Goal: Task Accomplishment & Management: Manage account settings

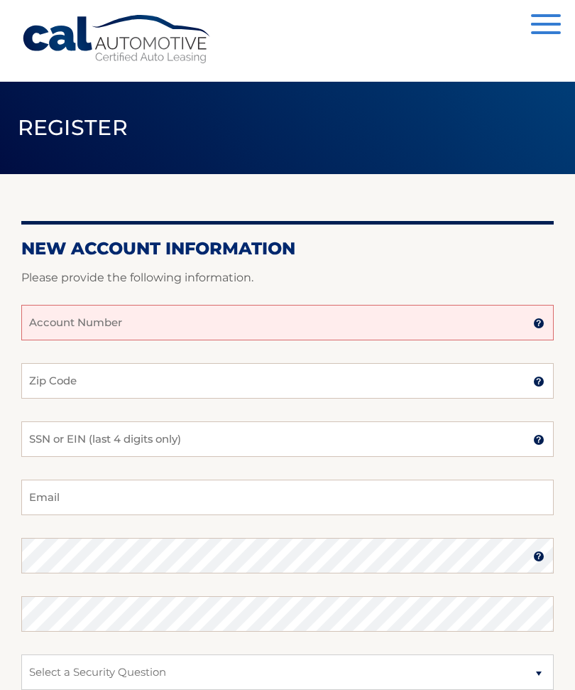
click at [97, 329] on input "Account Number" at bounding box center [287, 323] width 533 height 36
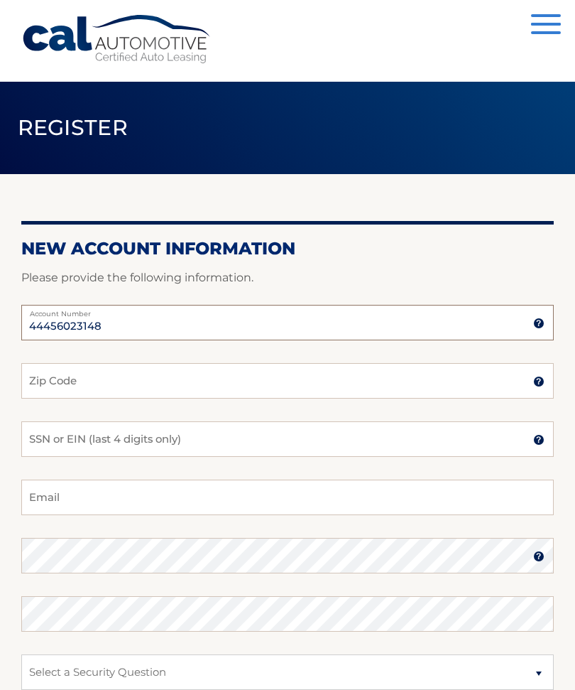
type input "44456023148"
click at [144, 384] on input "Zip Code" at bounding box center [287, 381] width 533 height 36
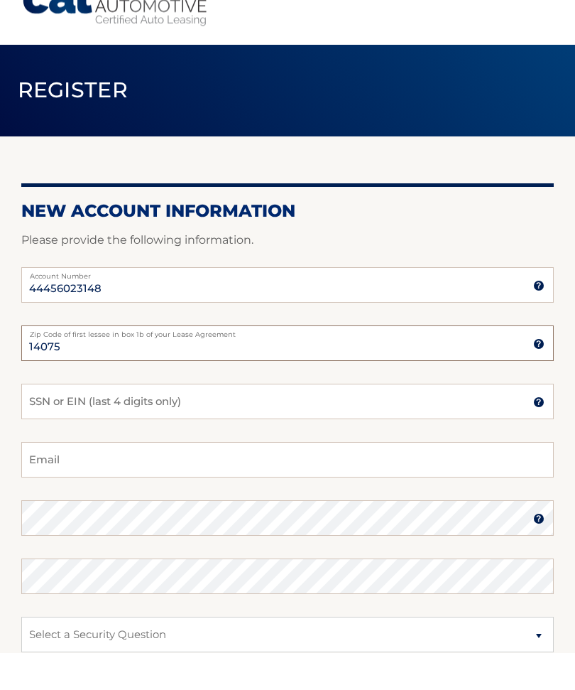
type input "14075"
click at [195, 421] on input "SSN or EIN (last 4 digits only)" at bounding box center [287, 439] width 533 height 36
type input "O"
type input "0776"
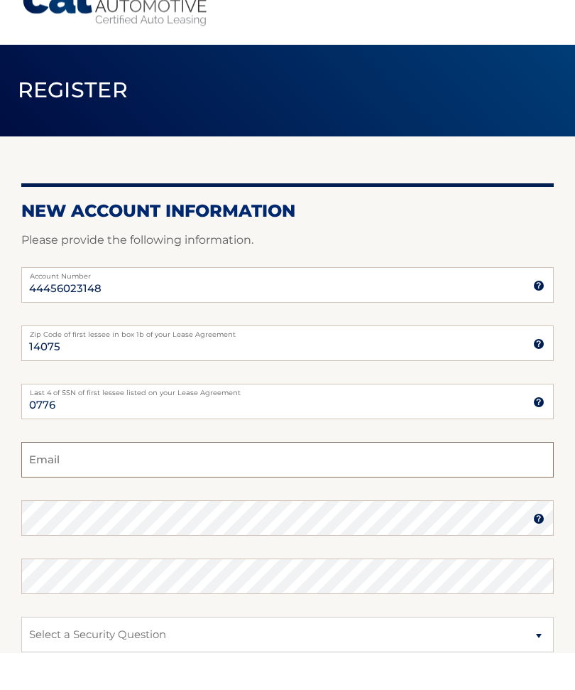
click at [98, 480] on input "Email" at bounding box center [287, 498] width 533 height 36
type input "longshoreman1286@gmail.com"
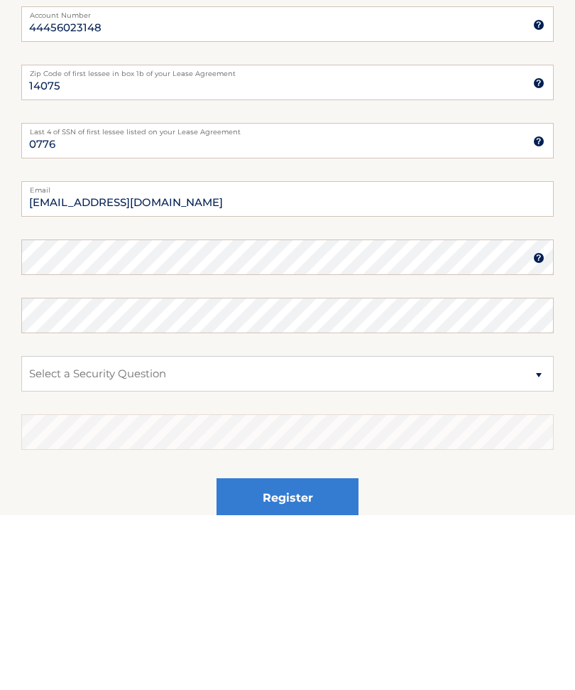
scroll to position [215, 0]
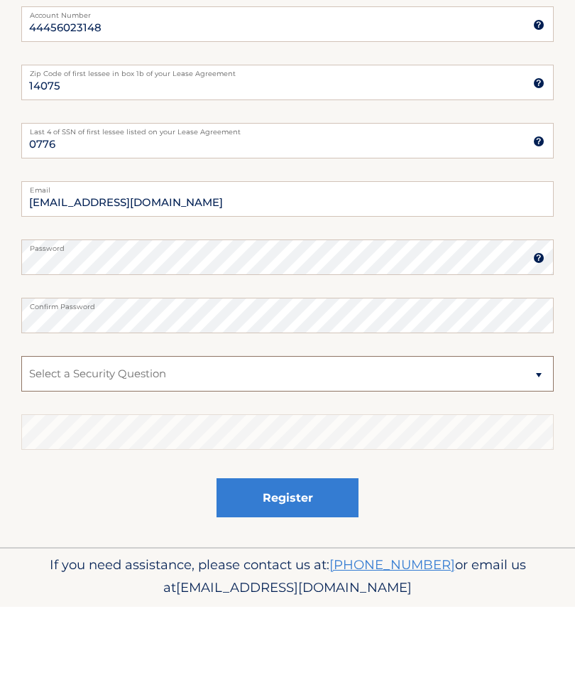
click at [540, 440] on select "Select a Security Question What was the name of your elementary school? What is…" at bounding box center [287, 458] width 533 height 36
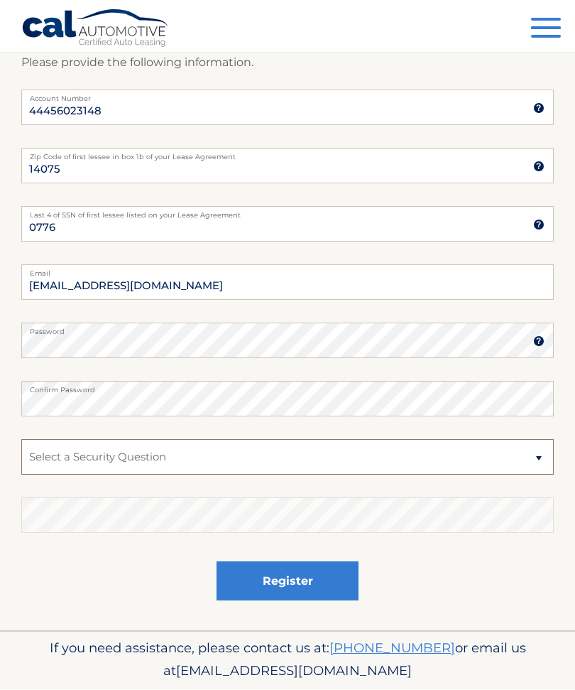
select select "3"
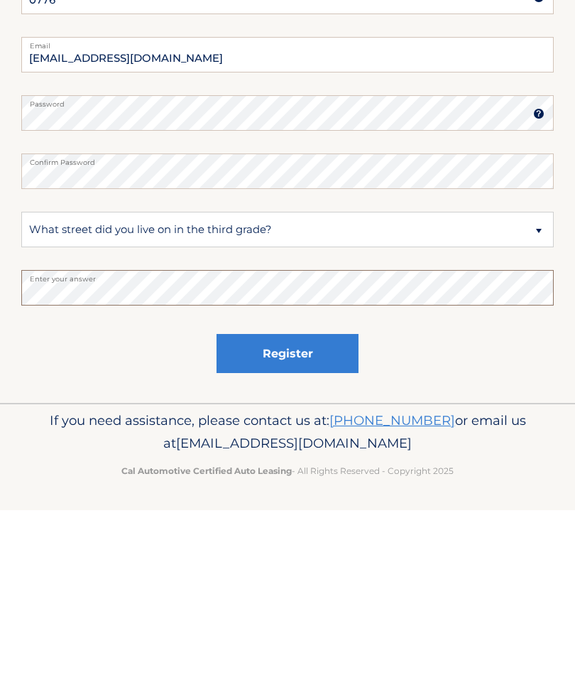
scroll to position [262, 0]
click at [305, 514] on button "Register" at bounding box center [288, 533] width 142 height 39
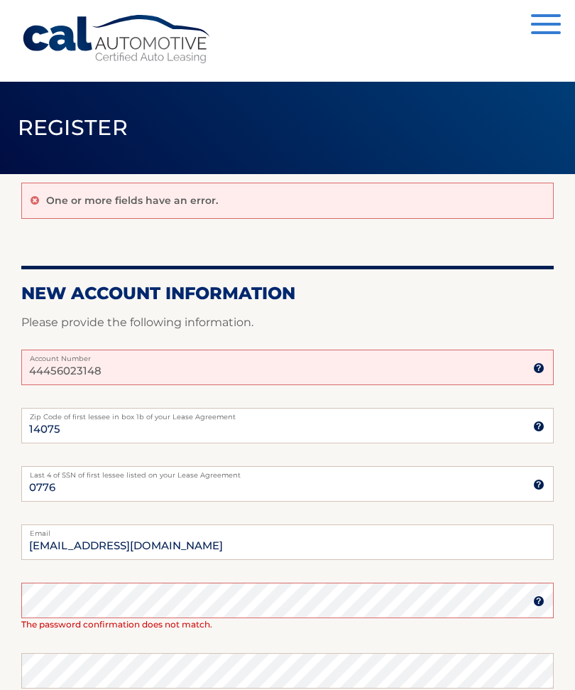
click at [129, 367] on input "44456023148" at bounding box center [287, 368] width 533 height 36
type input "44456023148"
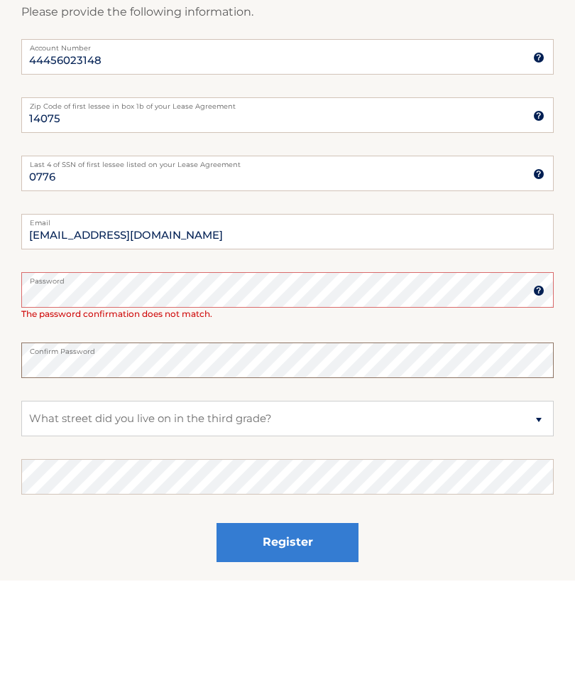
scroll to position [213, 0]
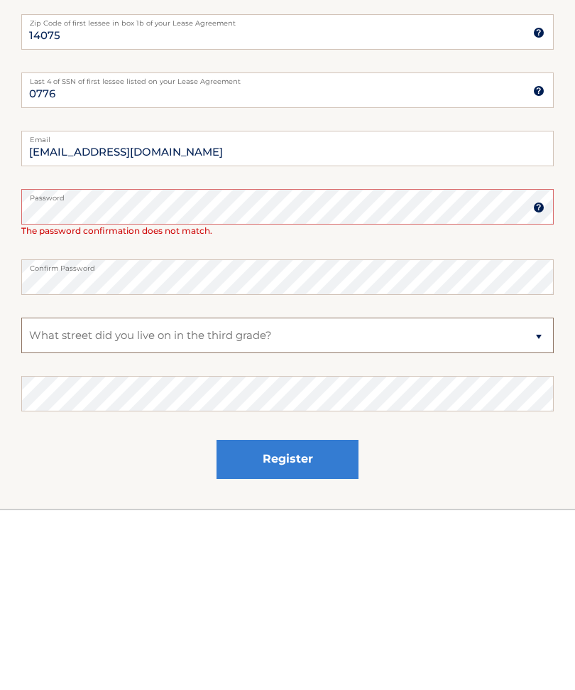
click at [537, 498] on select "Select a Security Question What was the name of your elementary school? What is…" at bounding box center [287, 516] width 533 height 36
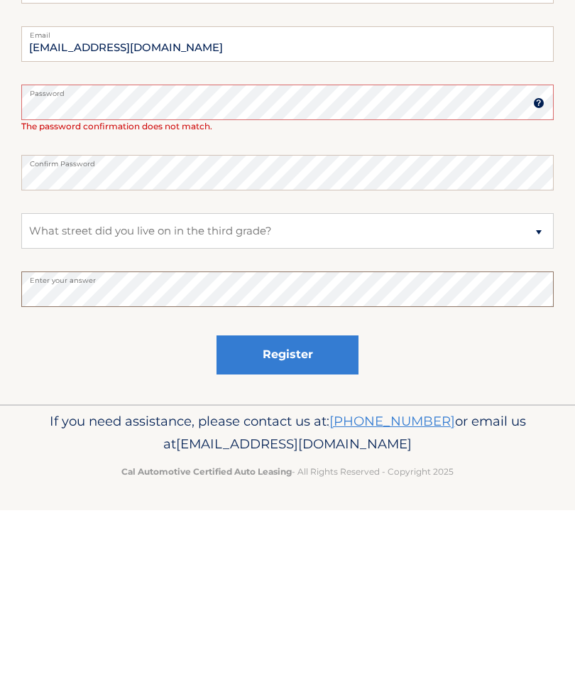
scroll to position [318, 0]
click at [302, 516] on button "Register" at bounding box center [288, 535] width 142 height 39
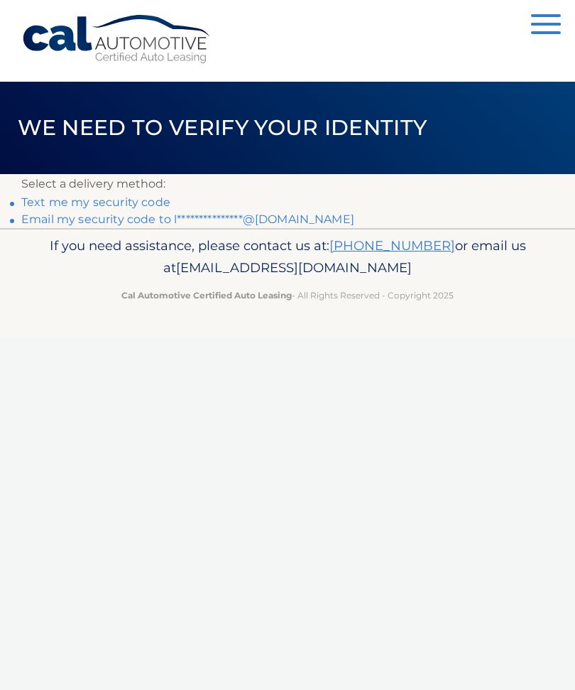
click at [131, 202] on link "Text me my security code" at bounding box center [95, 201] width 149 height 13
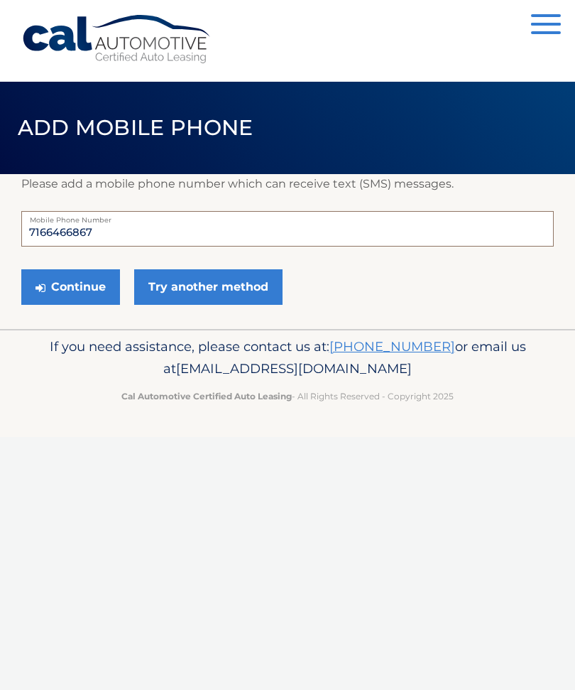
click at [121, 229] on input "7166466867" at bounding box center [287, 229] width 533 height 36
type input "7165231169"
click at [95, 291] on button "Continue" at bounding box center [70, 287] width 99 height 36
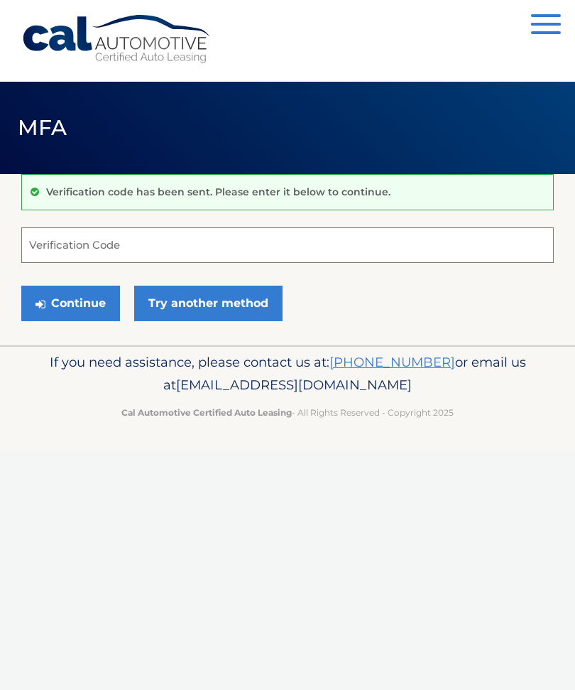
click at [121, 239] on input "Verification Code" at bounding box center [287, 245] width 533 height 36
type input "225794"
click at [86, 301] on button "Continue" at bounding box center [70, 304] width 99 height 36
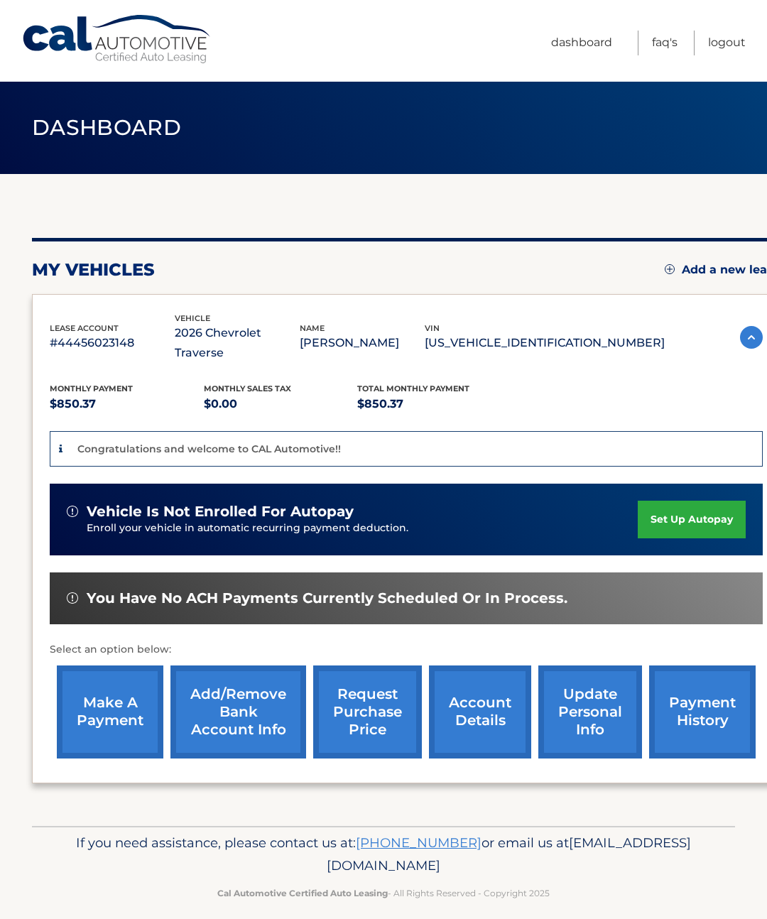
click at [691, 501] on link "set up autopay" at bounding box center [692, 520] width 108 height 38
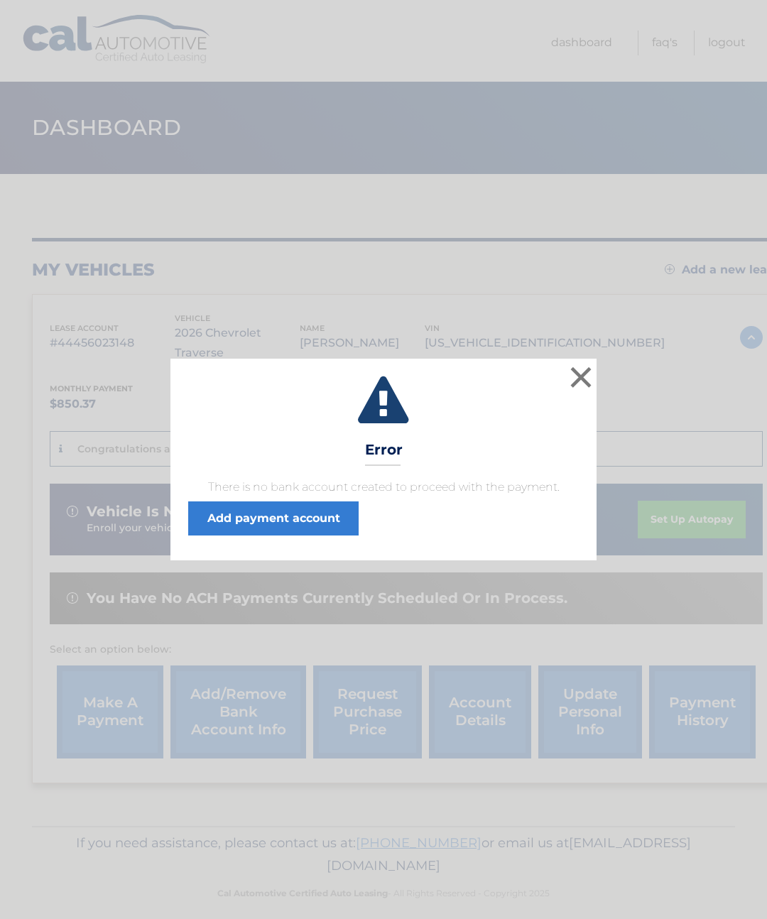
click at [325, 508] on link "Add payment account" at bounding box center [273, 519] width 171 height 34
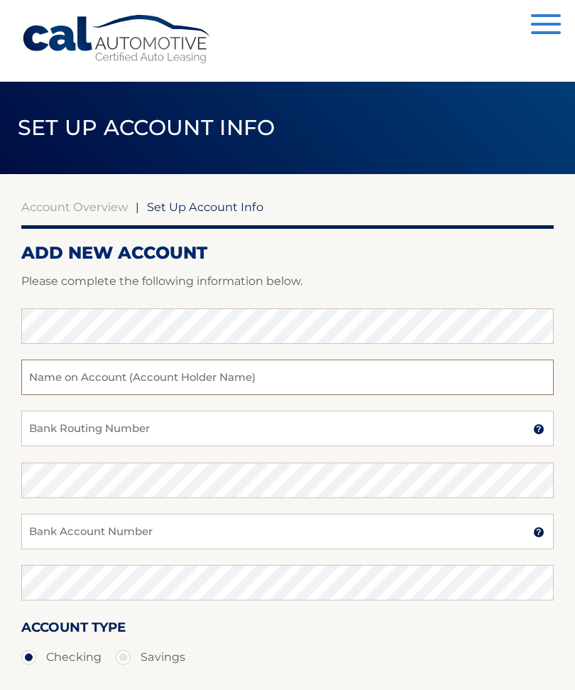
click at [225, 388] on input "text" at bounding box center [287, 378] width 533 height 36
click at [197, 369] on input "text" at bounding box center [287, 378] width 533 height 36
type input "[PERSON_NAME]"
click at [158, 426] on input "Bank Routing Number" at bounding box center [287, 429] width 533 height 36
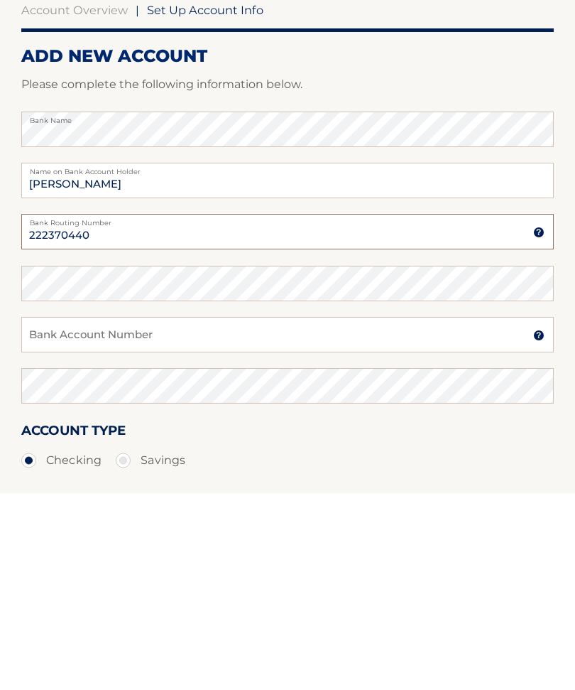
type input "222370440"
click at [157, 514] on input "Bank Account Number" at bounding box center [287, 532] width 533 height 36
type input "000790737949"
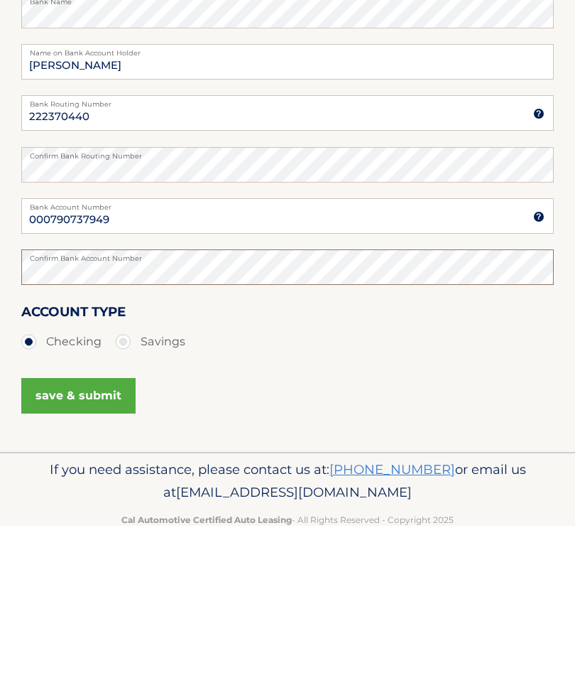
scroll to position [151, 0]
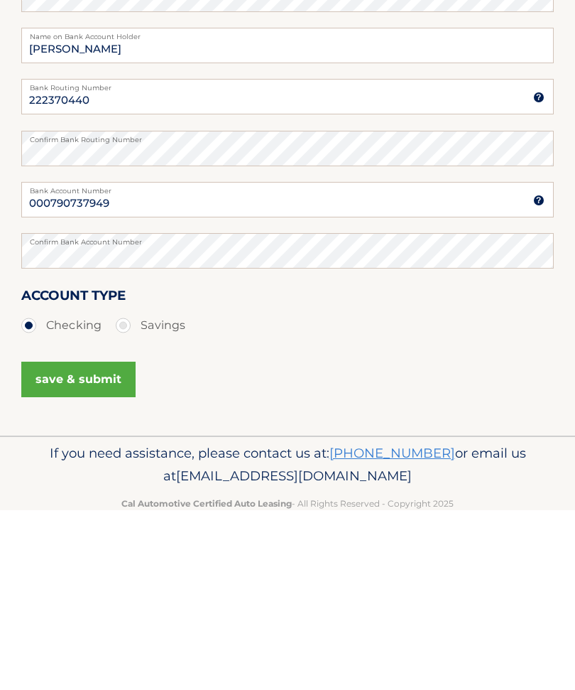
click at [93, 542] on button "save & submit" at bounding box center [78, 560] width 114 height 36
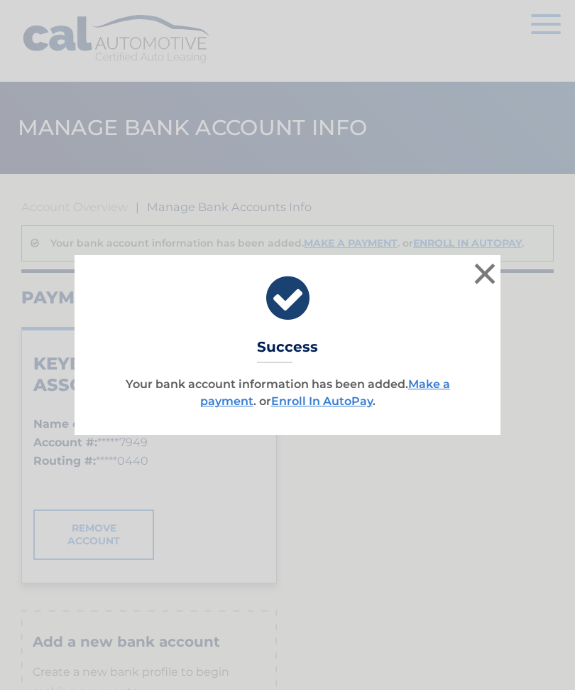
click at [342, 405] on link "Enroll In AutoPay" at bounding box center [322, 400] width 102 height 13
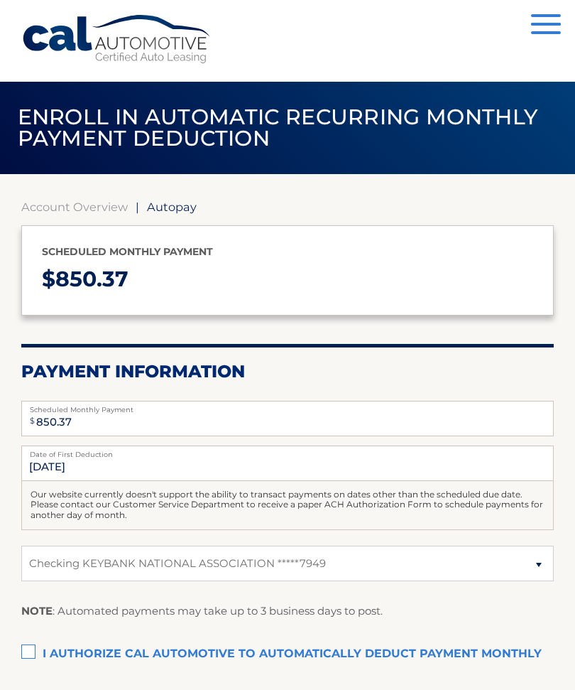
select select "NmUxOTM4MjYtMWFkMy00ZWJhLTljMTUtNzBkMTVmNjQyNDRh"
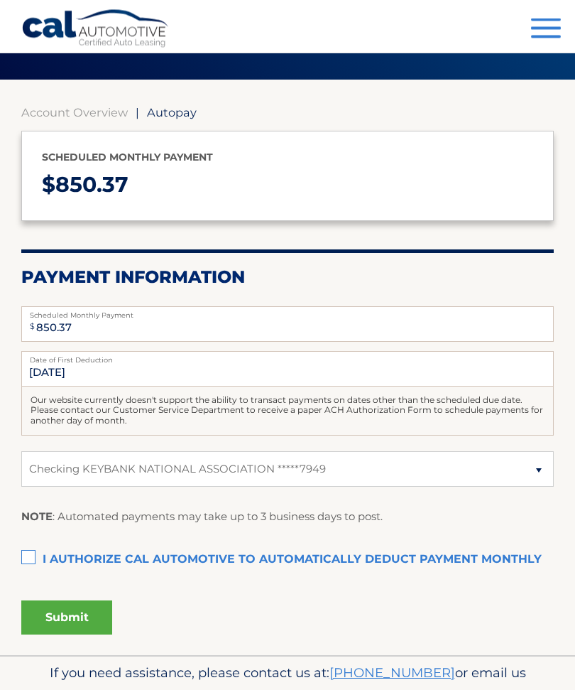
scroll to position [94, 0]
click at [33, 553] on label "I authorize cal automotive to automatically deduct payment monthly This checkbo…" at bounding box center [287, 560] width 533 height 28
click at [0, 0] on input "I authorize cal automotive to automatically deduct payment monthly This checkbo…" at bounding box center [0, 0] width 0 height 0
click at [82, 612] on button "Submit" at bounding box center [66, 617] width 91 height 34
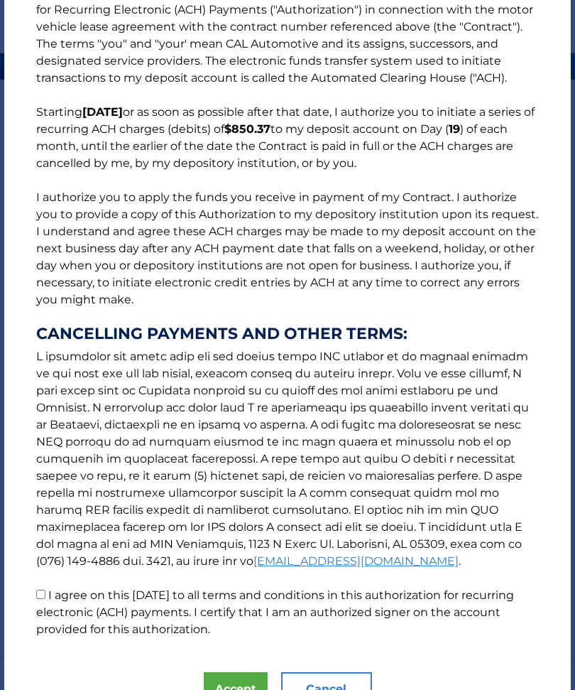
scroll to position [66, 0]
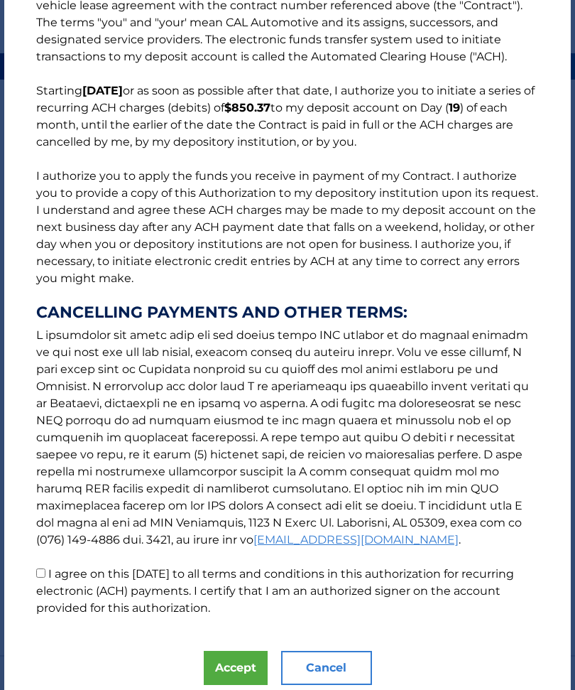
click at [51, 574] on label "I agree on this [DATE] to all terms and conditions in this authorization for re…" at bounding box center [275, 591] width 478 height 48
click at [45, 574] on input "I agree on this [DATE] to all terms and conditions in this authorization for re…" at bounding box center [40, 572] width 9 height 9
checkbox input "true"
click at [244, 668] on button "Accept" at bounding box center [236, 668] width 64 height 34
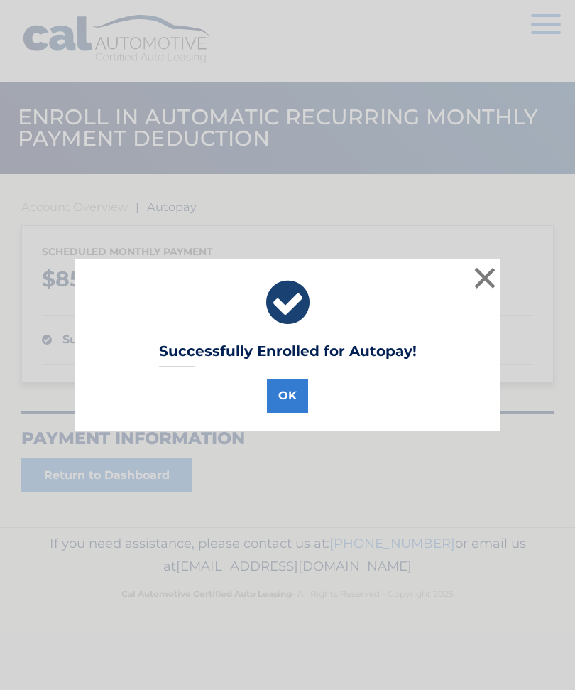
click at [291, 396] on button "OK" at bounding box center [287, 396] width 41 height 34
